Goal: Find specific page/section: Locate a particular part of the current website

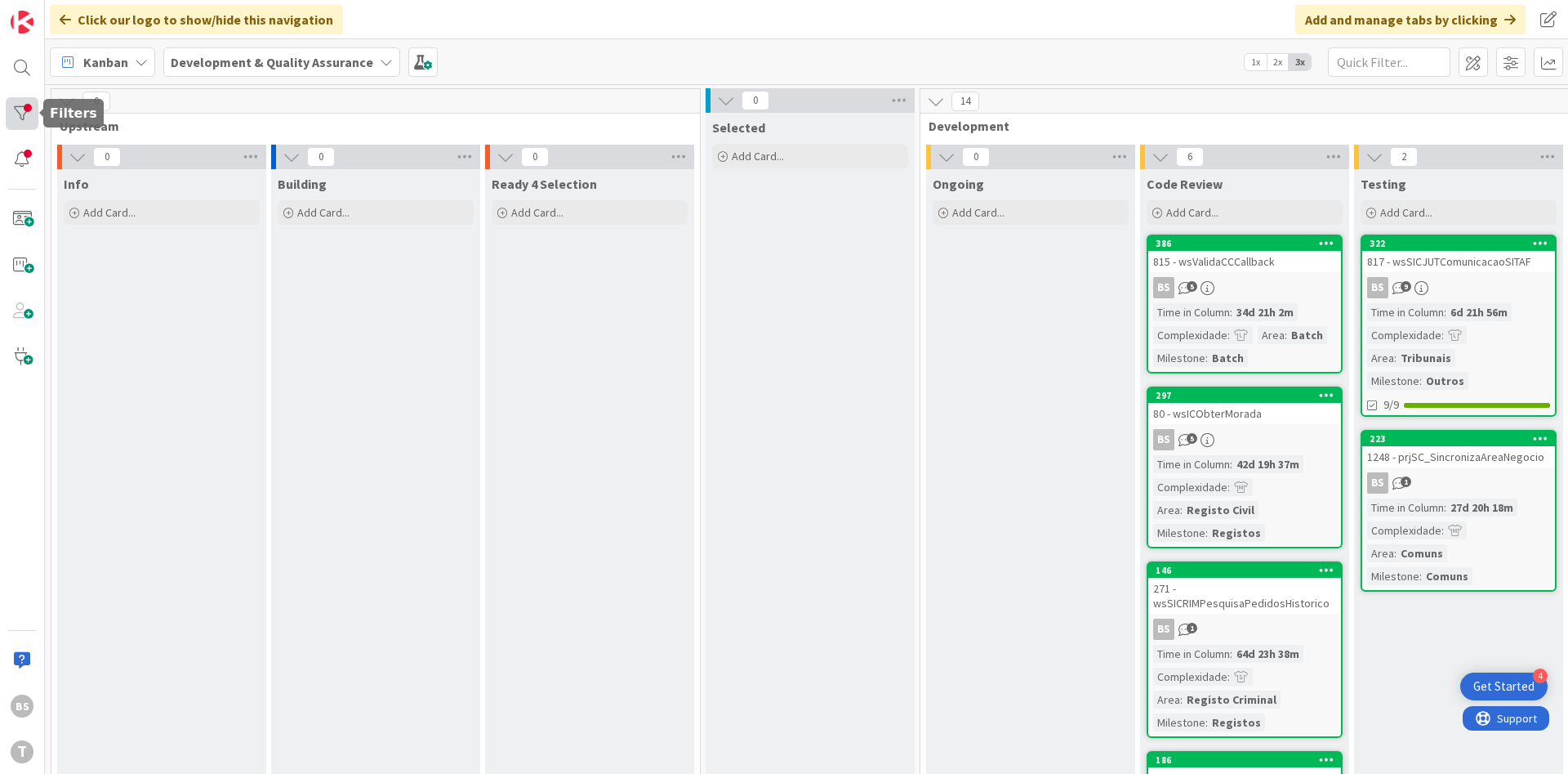
click at [33, 108] on div at bounding box center [22, 113] width 33 height 33
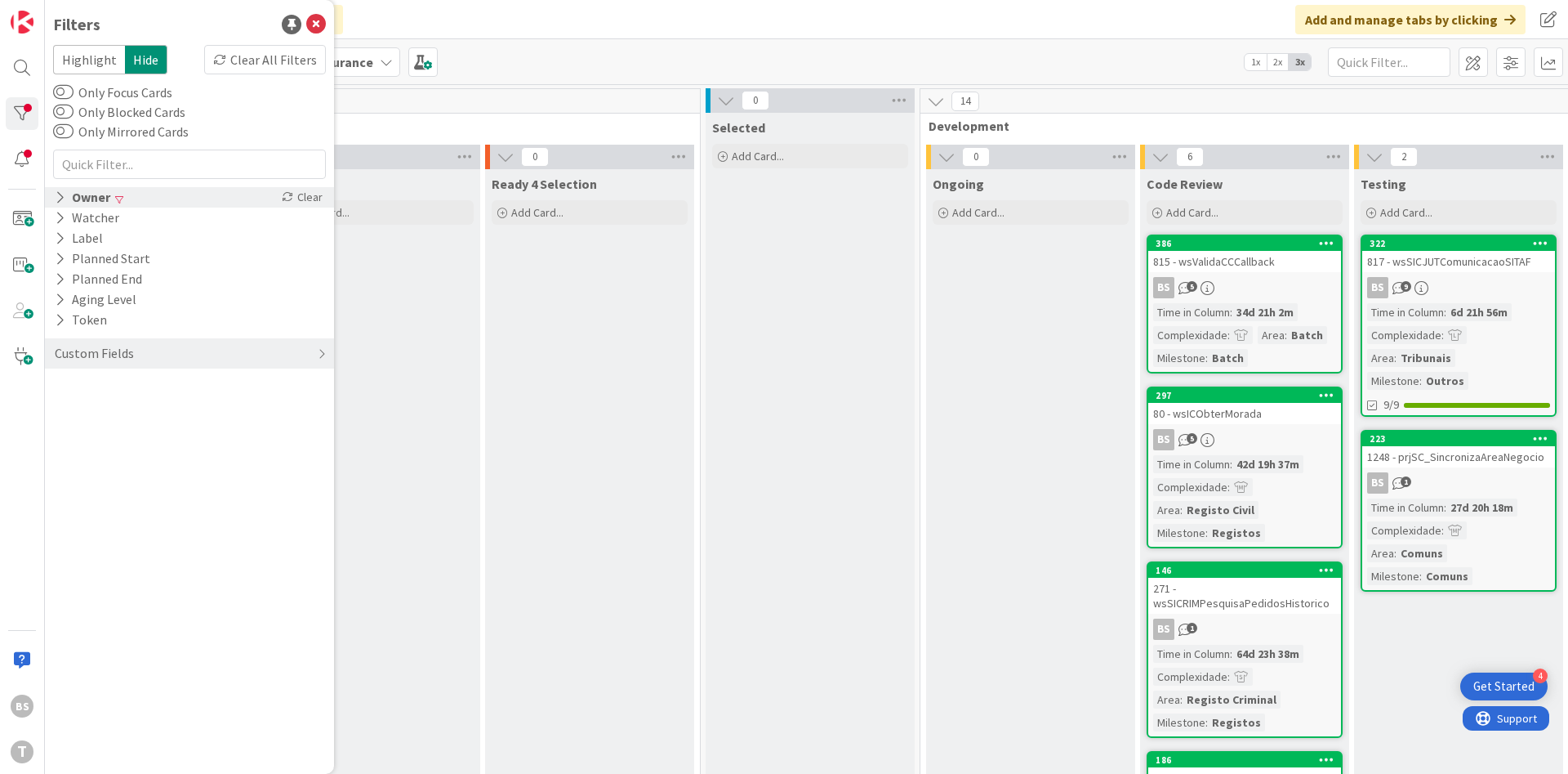
click at [70, 205] on div "Owner" at bounding box center [83, 197] width 59 height 20
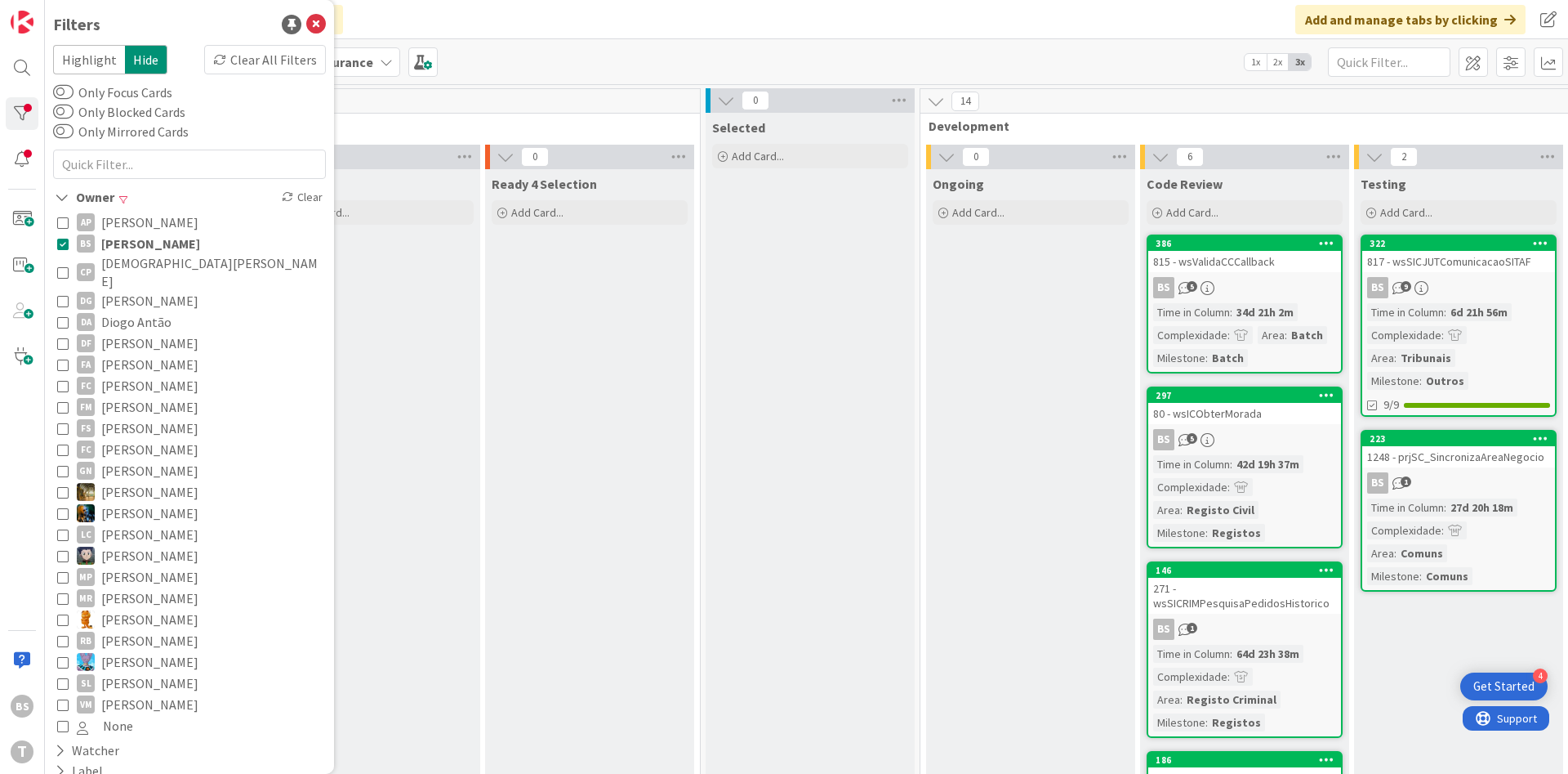
click at [63, 249] on icon at bounding box center [63, 244] width 12 height 12
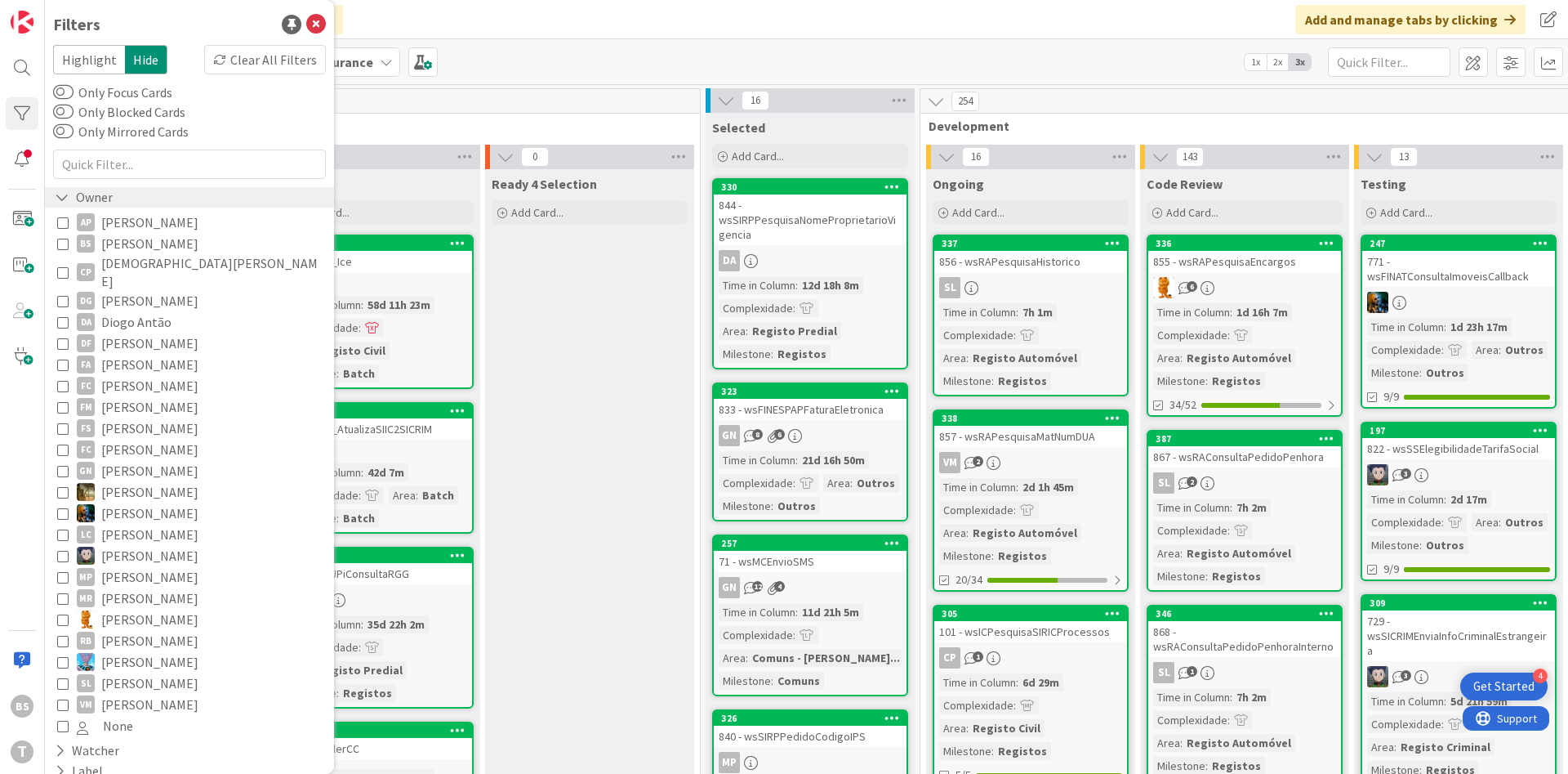
click at [81, 197] on div "Owner" at bounding box center [83, 197] width 61 height 20
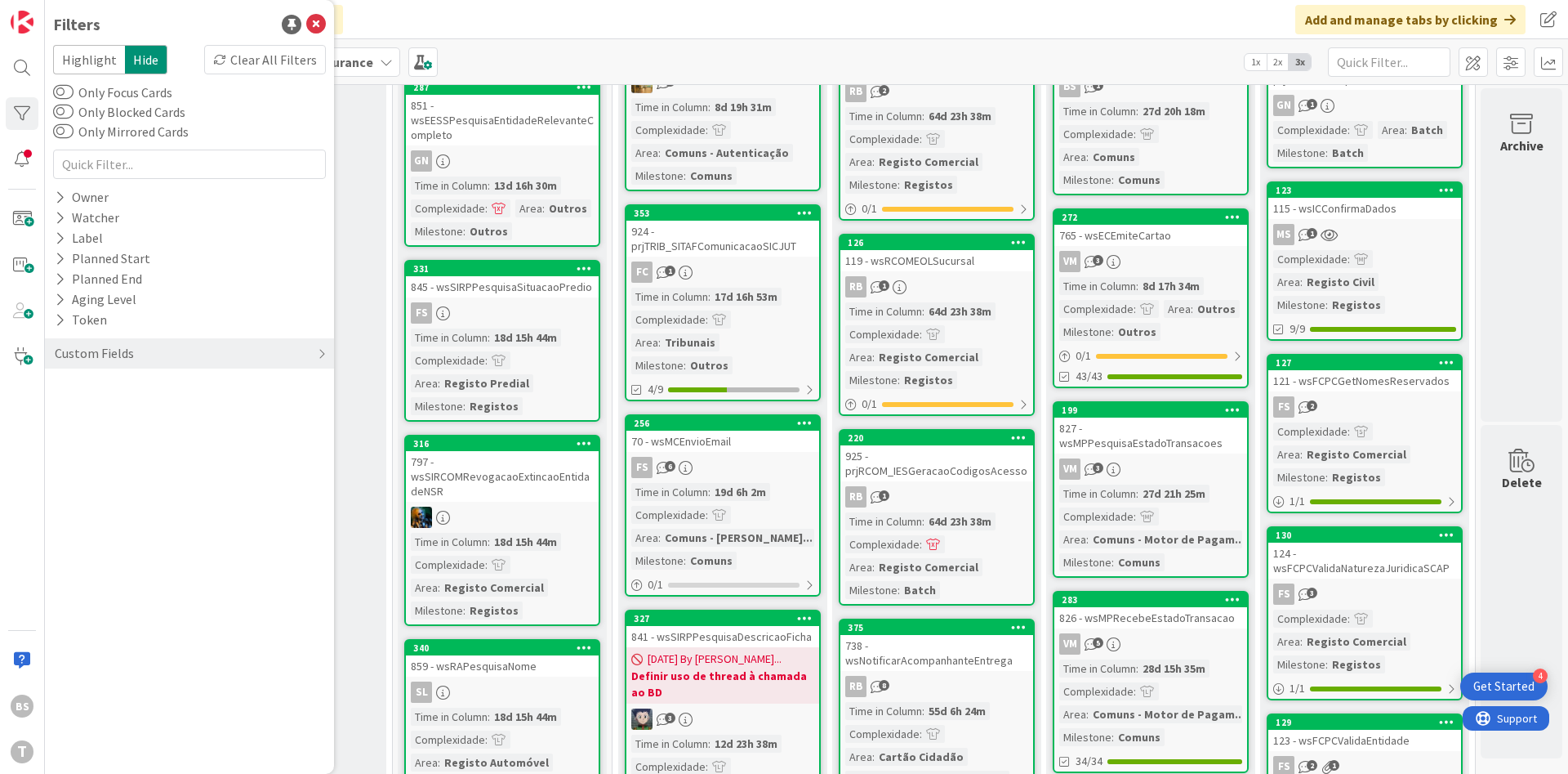
scroll to position [1454, 308]
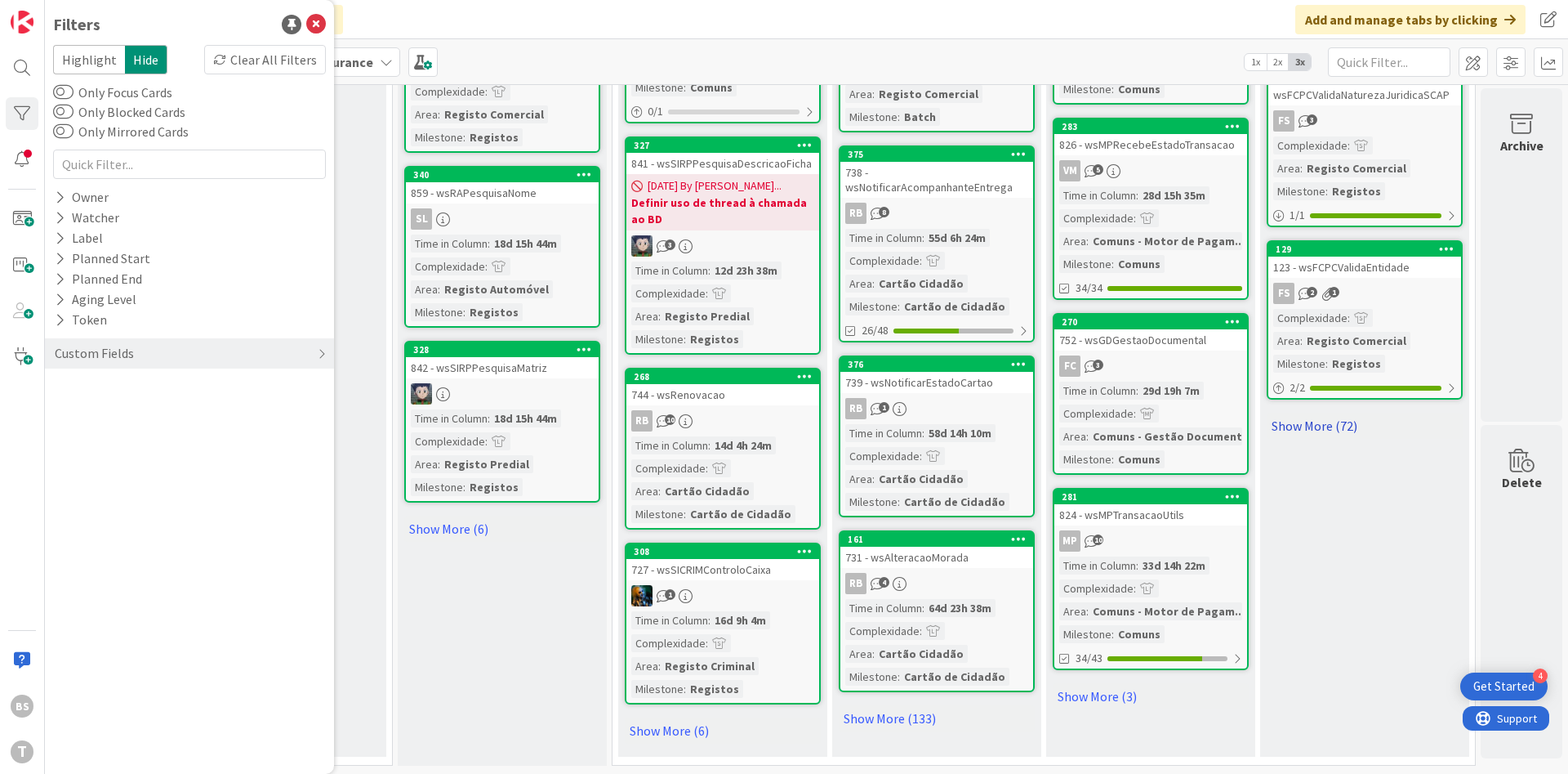
click at [1336, 413] on link "Show More (72)" at bounding box center [1364, 425] width 196 height 26
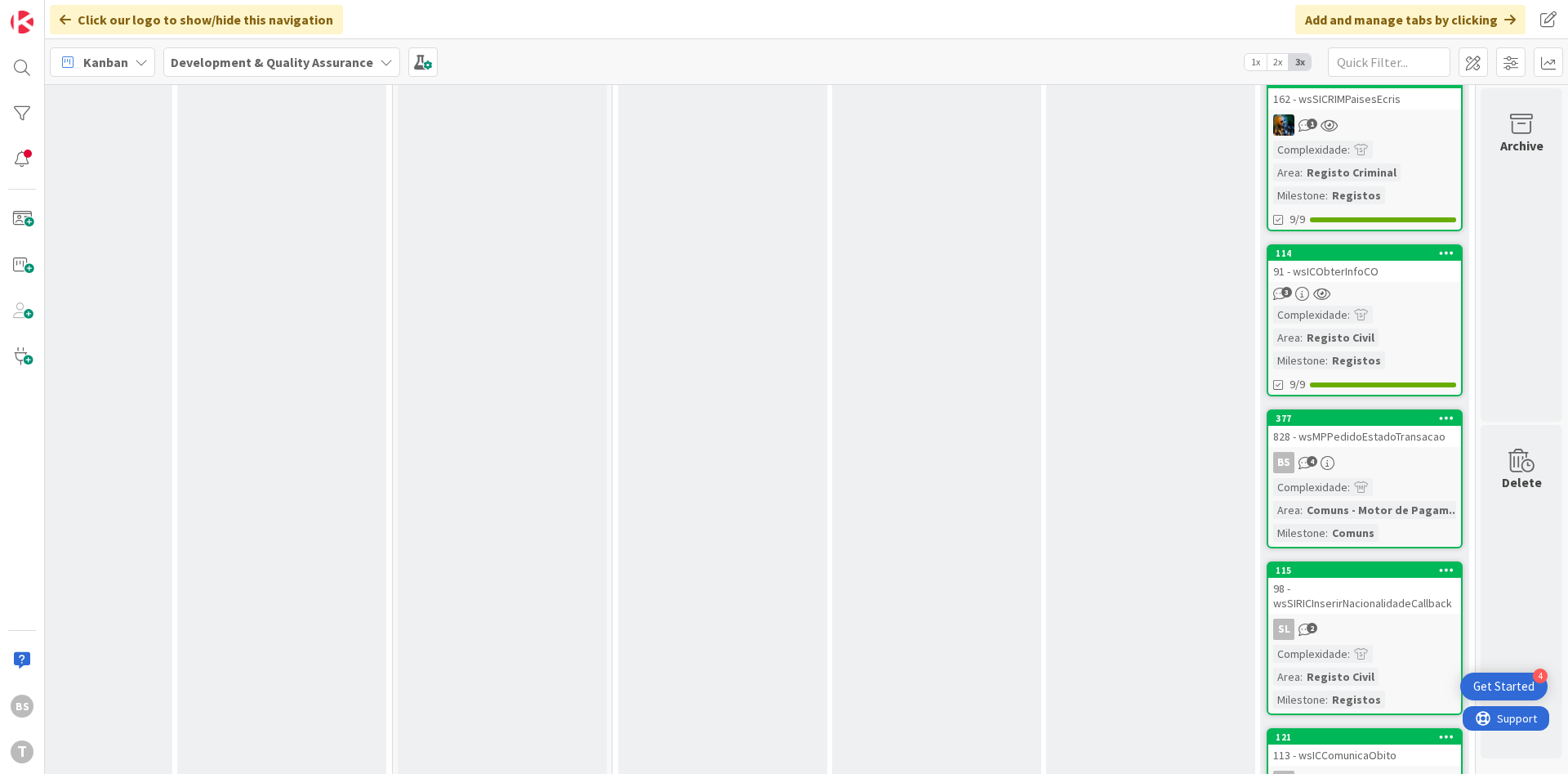
scroll to position [2335, 308]
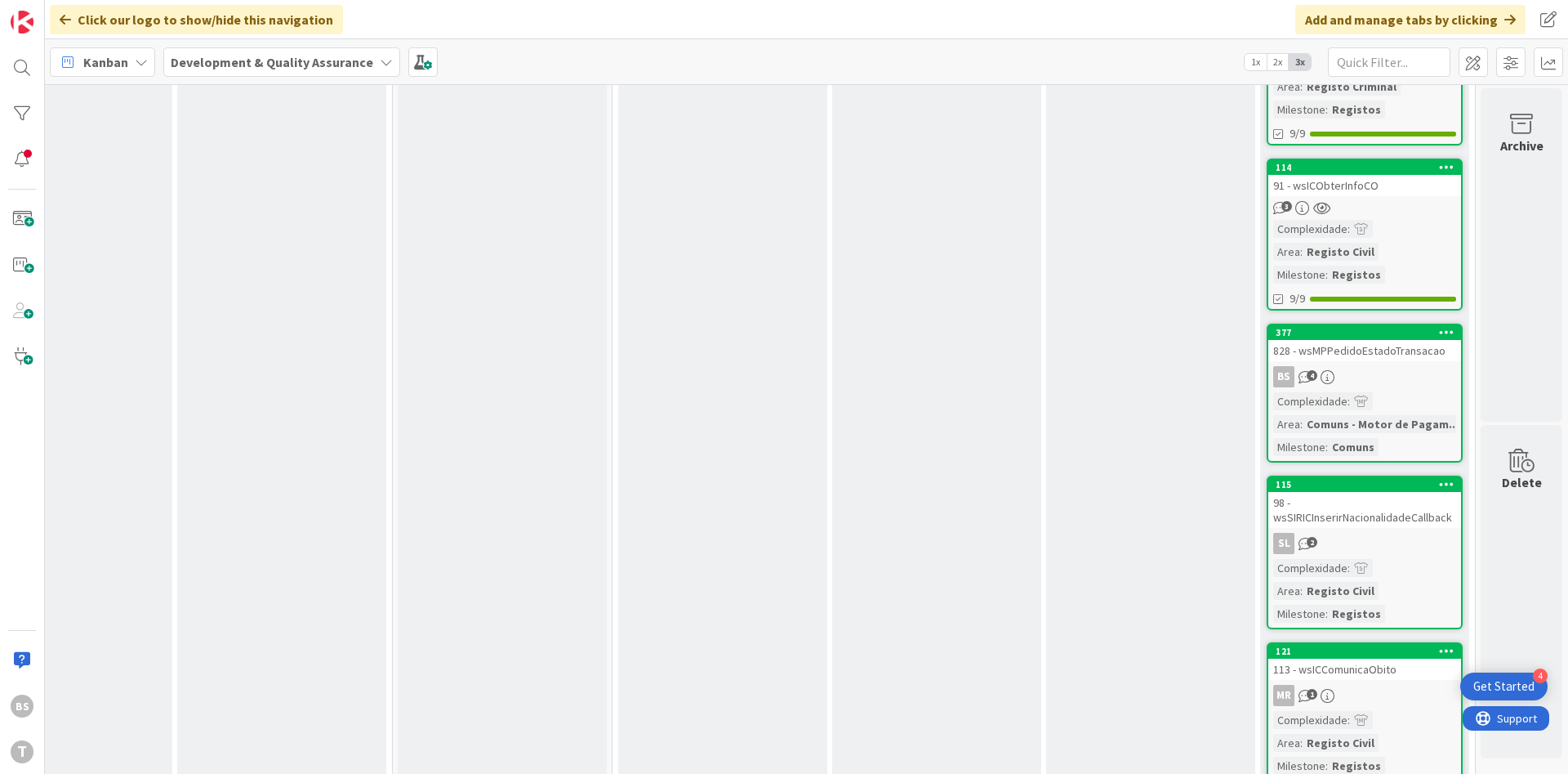
click at [1403, 492] on div "98 - wsSIRICInserirNacionalidadeCallback" at bounding box center [1364, 510] width 193 height 36
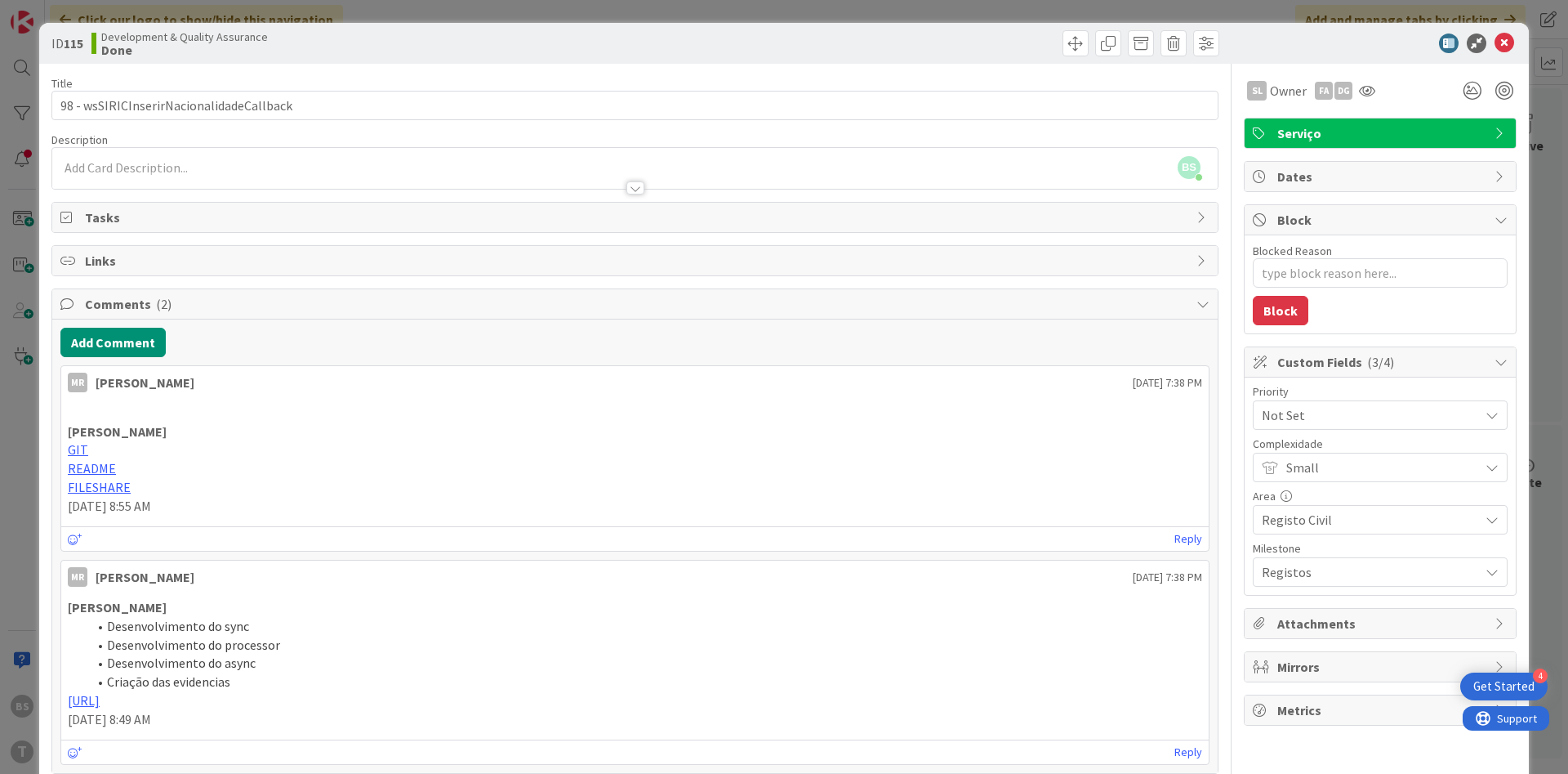
scroll to position [294, 0]
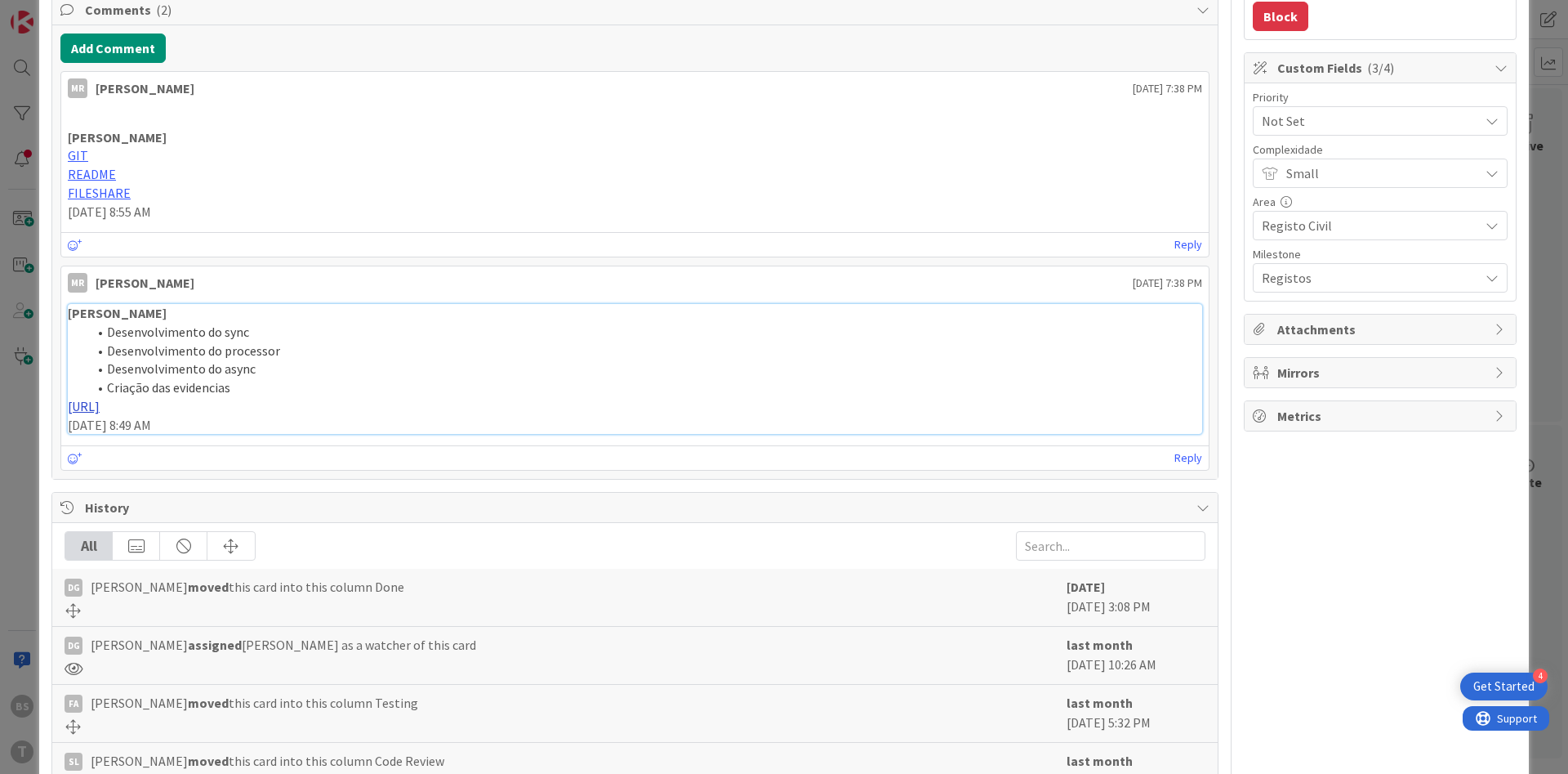
click at [99, 407] on link "[URL]" at bounding box center [83, 406] width 32 height 17
click at [99, 413] on link "[URL]" at bounding box center [83, 406] width 32 height 17
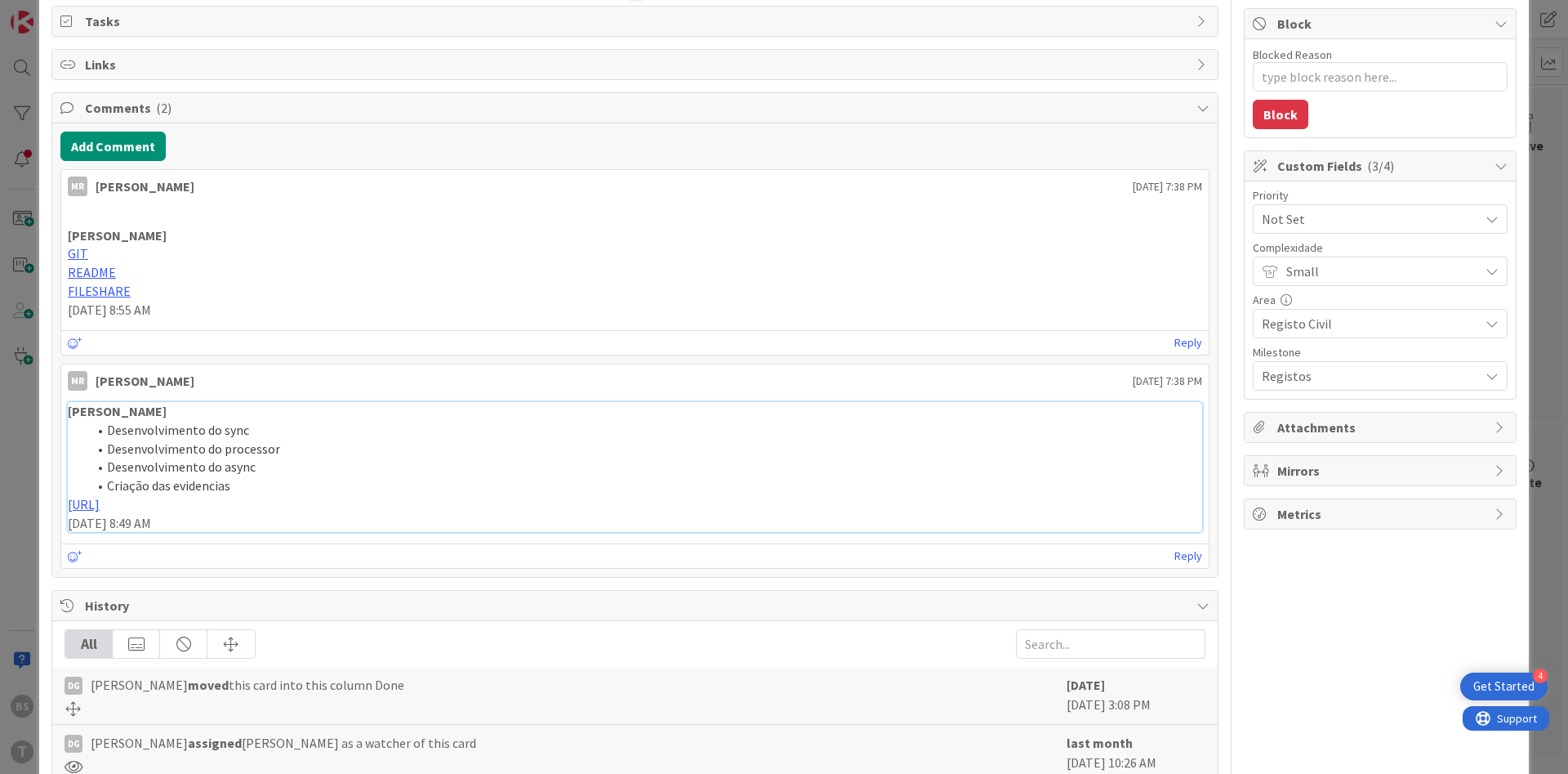
scroll to position [0, 0]
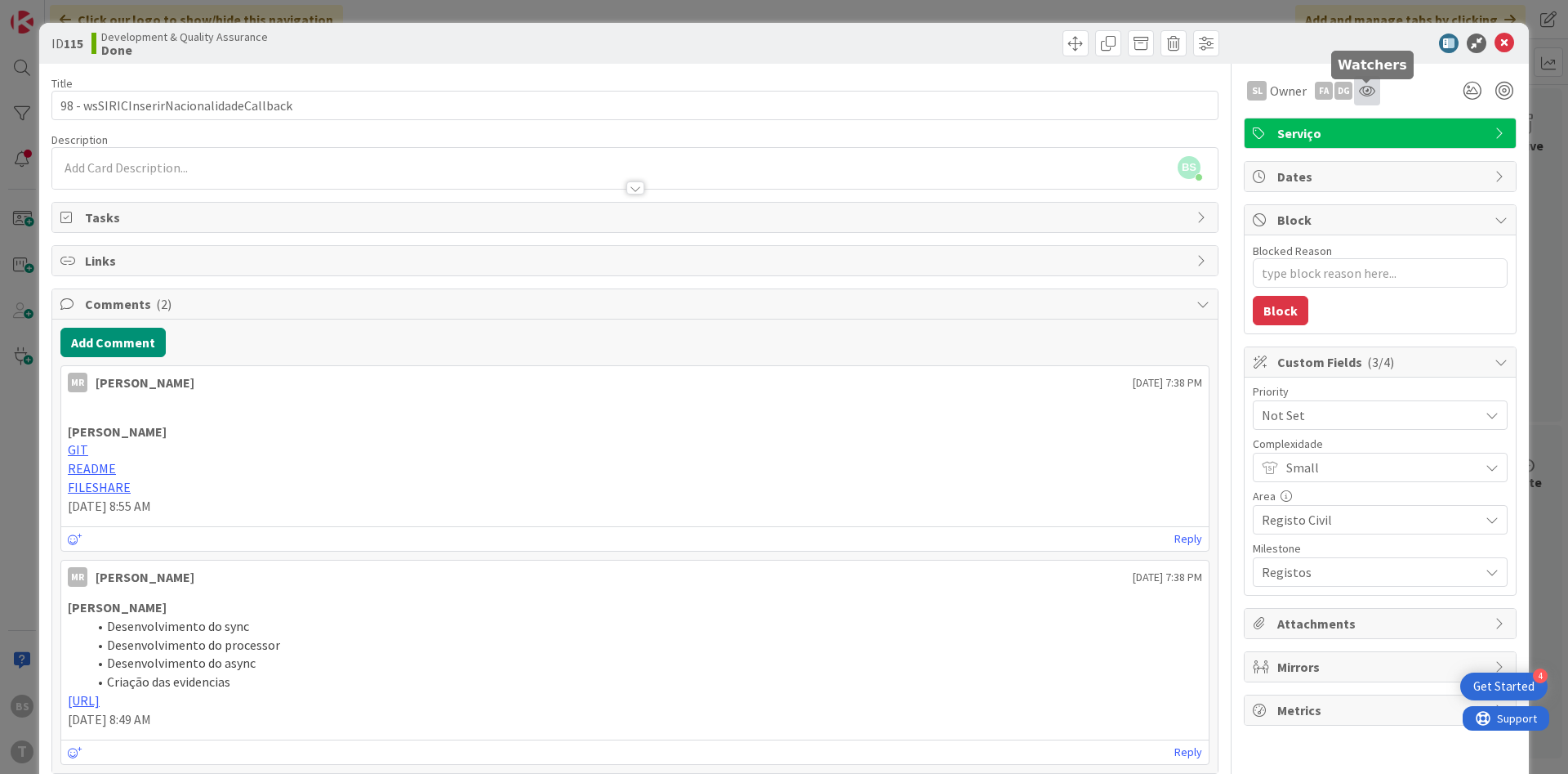
click at [1365, 92] on icon at bounding box center [1367, 91] width 17 height 13
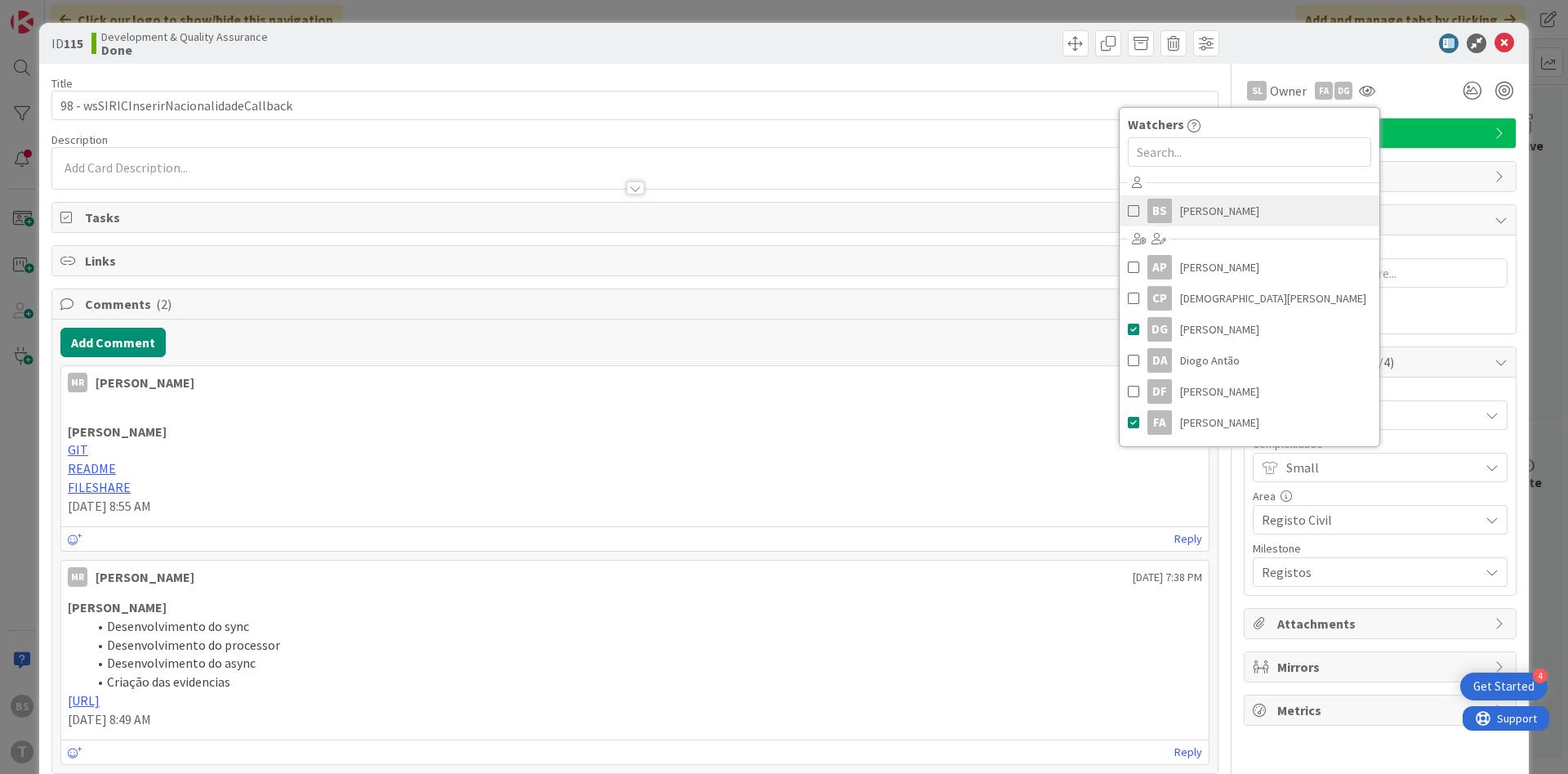
click at [1206, 211] on span "[PERSON_NAME]" at bounding box center [1219, 210] width 79 height 24
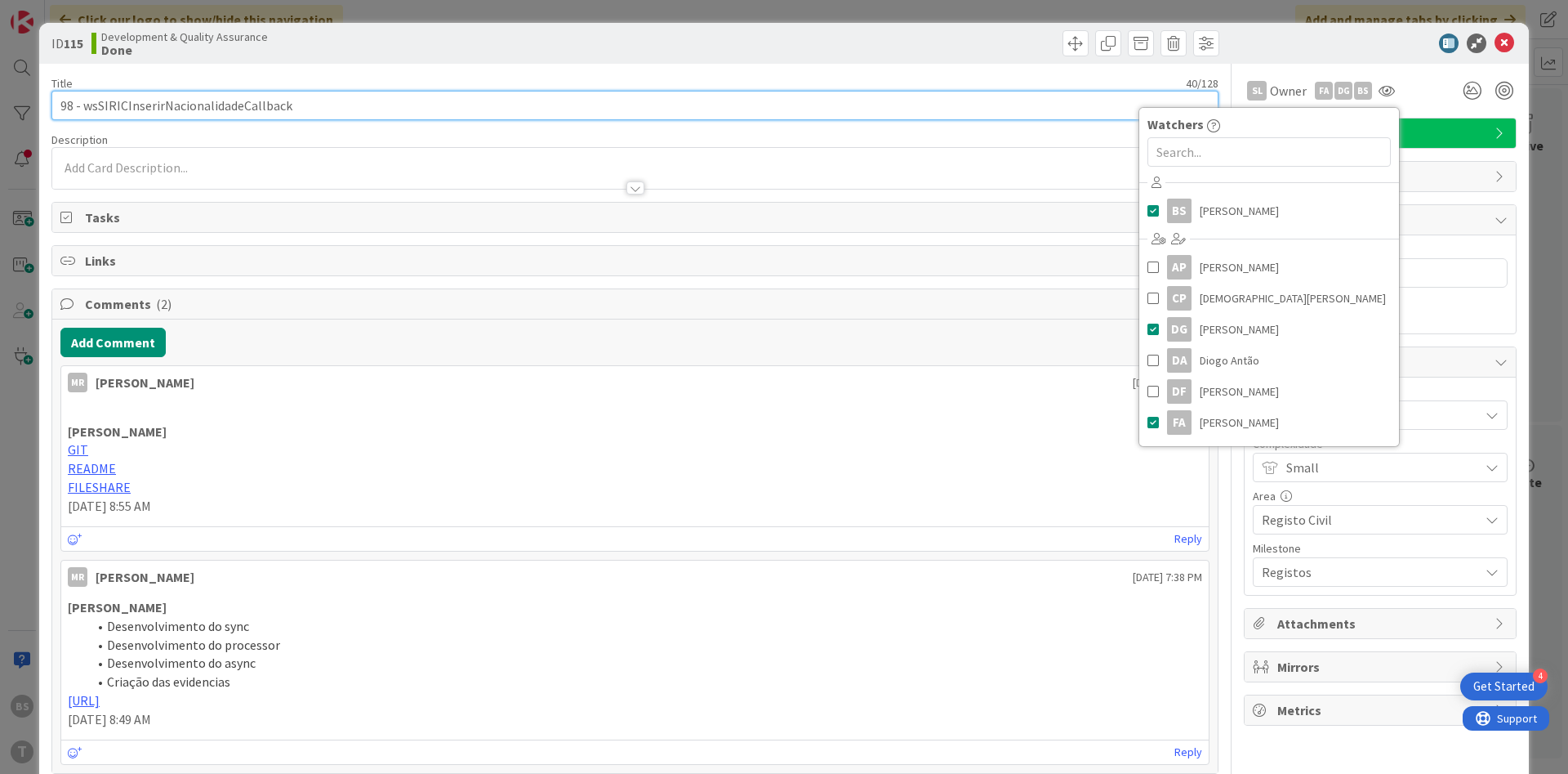
click at [219, 103] on input "98 - wsSIRICInserirNacionalidadeCallback" at bounding box center [635, 105] width 1167 height 29
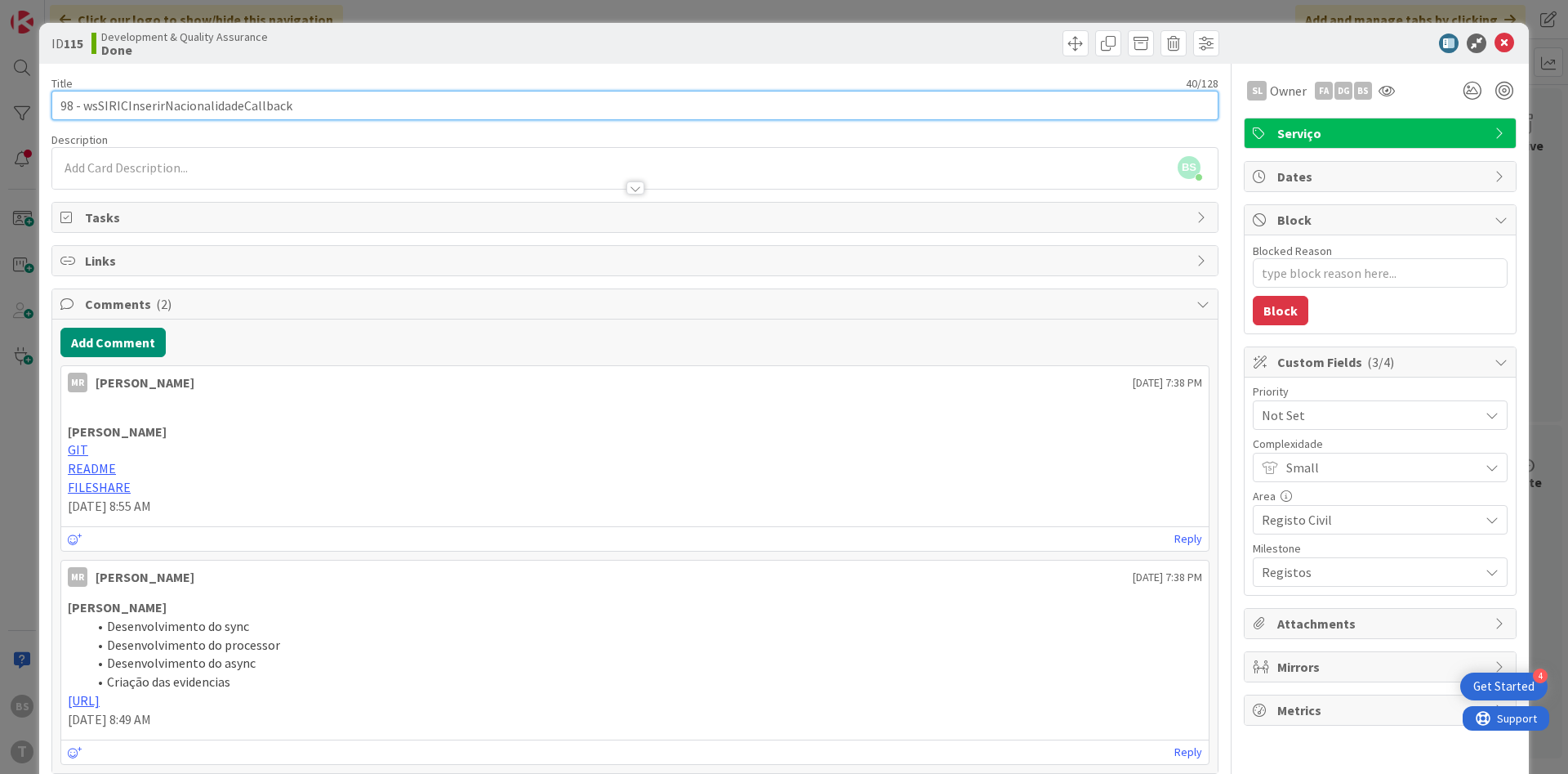
click at [219, 103] on input "98 - wsSIRICInserirNacionalidadeCallback" at bounding box center [635, 105] width 1167 height 29
click at [270, 113] on input "98 - wsSIRICInserirNacionalidadeCallback" at bounding box center [635, 105] width 1167 height 29
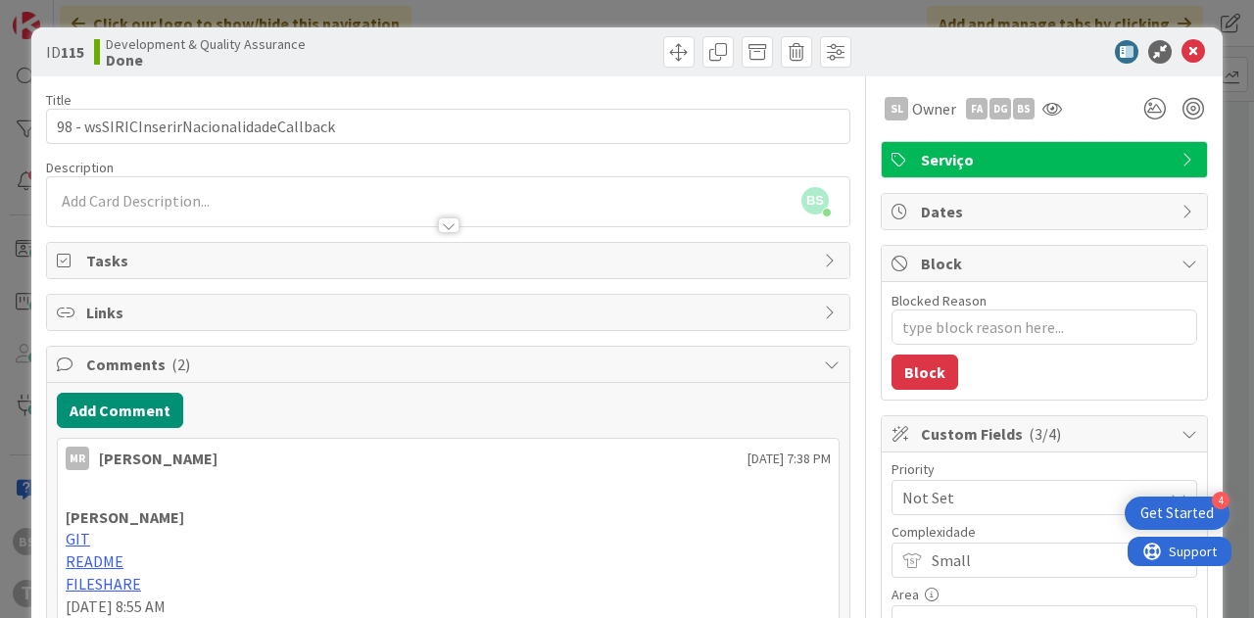
type textarea "x"
